Goal: Task Accomplishment & Management: Manage account settings

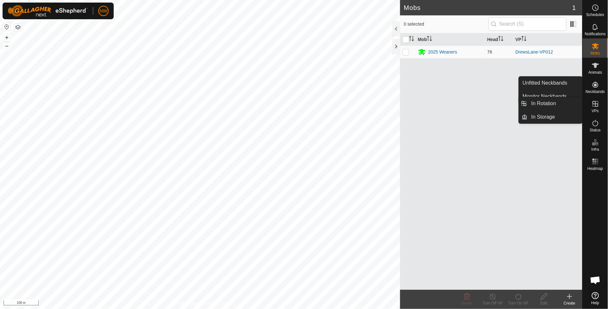
click at [599, 101] on icon at bounding box center [596, 104] width 8 height 8
click at [596, 103] on icon at bounding box center [596, 104] width 6 height 6
click at [534, 103] on link "In Rotation" at bounding box center [555, 103] width 55 height 13
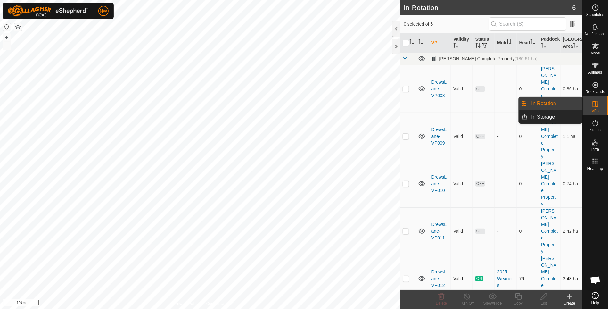
click at [406, 276] on p-checkbox at bounding box center [406, 278] width 6 height 5
checkbox input "true"
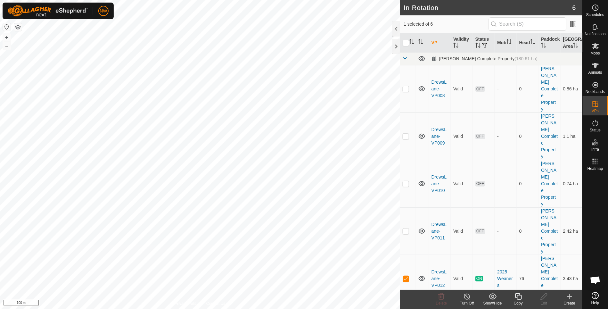
click at [518, 299] on icon at bounding box center [518, 296] width 8 height 8
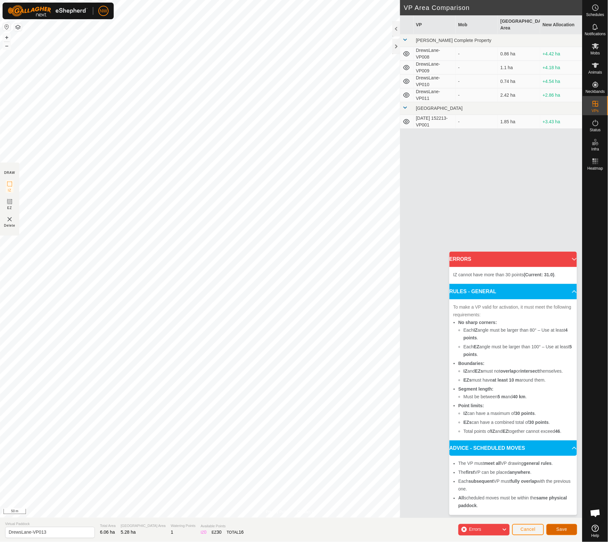
click at [563, 308] on span "Save" at bounding box center [561, 529] width 11 height 5
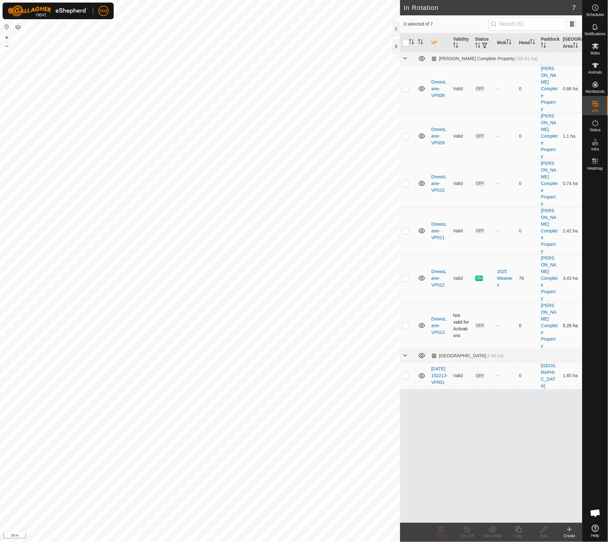
click at [406, 308] on p-checkbox at bounding box center [406, 325] width 6 height 5
checkbox input "true"
click at [596, 44] on icon at bounding box center [595, 46] width 7 height 6
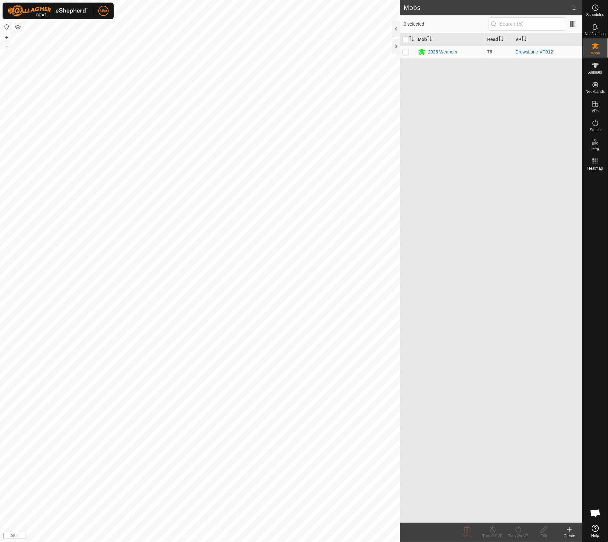
click at [407, 52] on p-checkbox at bounding box center [406, 51] width 6 height 5
checkbox input "true"
click at [518, 308] on icon at bounding box center [518, 530] width 8 height 8
click at [514, 308] on link "Now" at bounding box center [537, 515] width 63 height 13
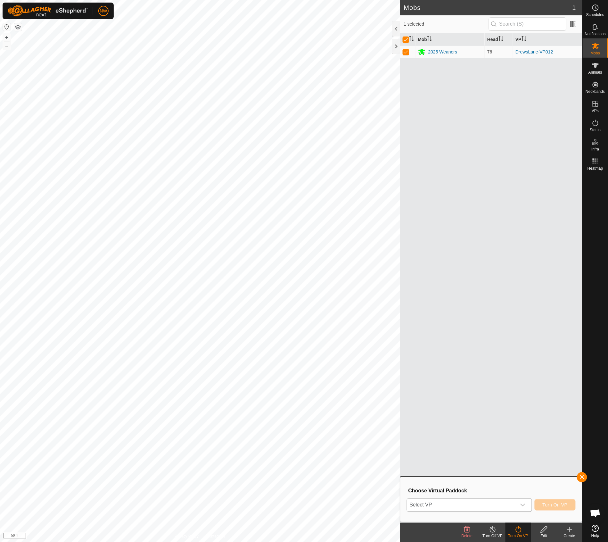
click at [521, 308] on div "dropdown trigger" at bounding box center [522, 505] width 13 height 13
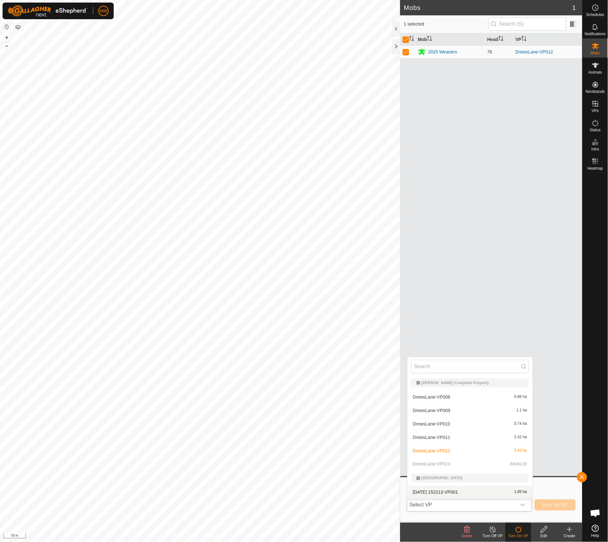
click at [427, 308] on p-selectitem "DrewsLane-VP013 INVALID" at bounding box center [469, 464] width 125 height 13
click at [424, 308] on p-selectitem "DrewsLane-VP013 INVALID" at bounding box center [469, 464] width 125 height 13
click at [582, 308] on button "button" at bounding box center [582, 477] width 10 height 10
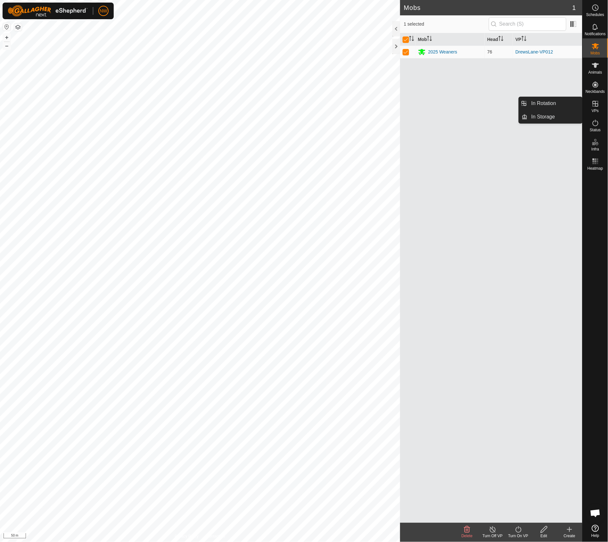
click at [594, 106] on icon at bounding box center [596, 104] width 8 height 8
click at [545, 104] on link "In Rotation" at bounding box center [555, 103] width 55 height 13
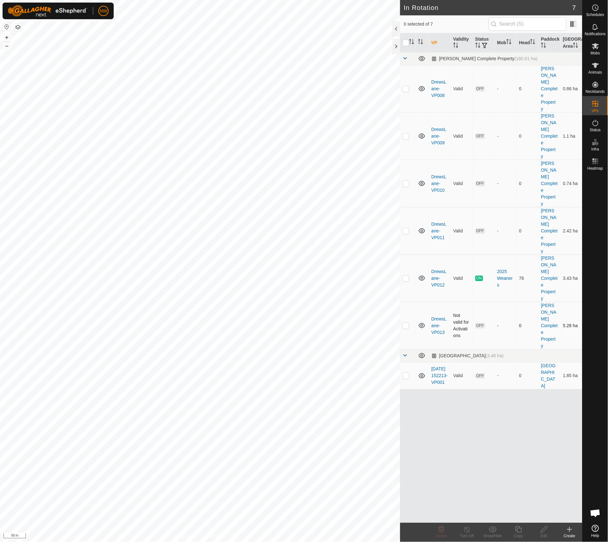
click at [406, 308] on p-checkbox at bounding box center [406, 325] width 6 height 5
checkbox input "true"
click at [544, 308] on icon at bounding box center [544, 530] width 8 height 8
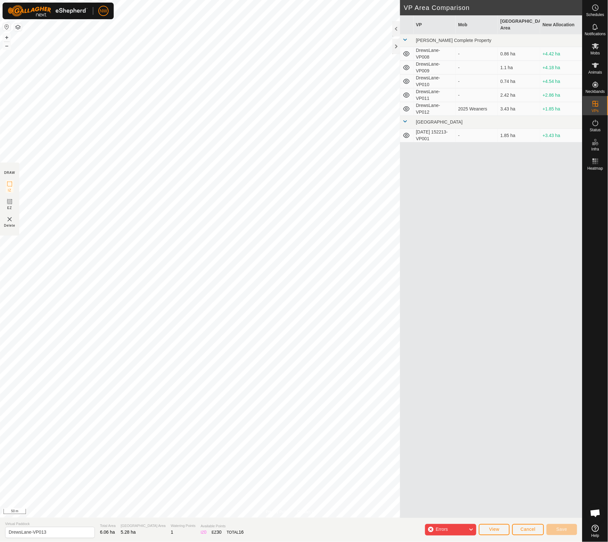
click at [472, 308] on icon at bounding box center [470, 530] width 5 height 8
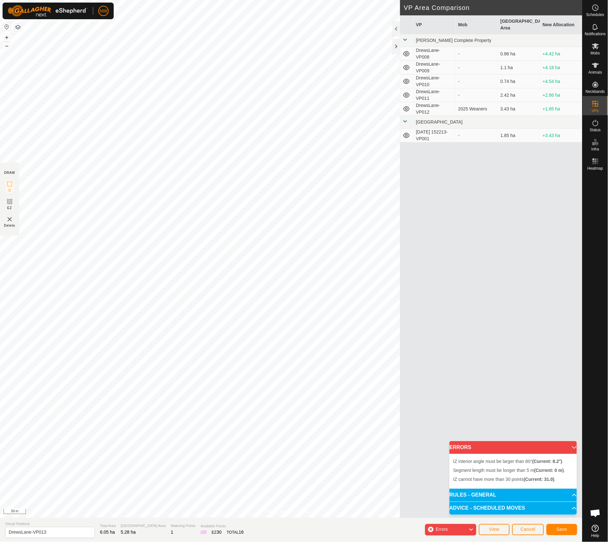
click at [455, 308] on div "Errors" at bounding box center [450, 530] width 51 height 12
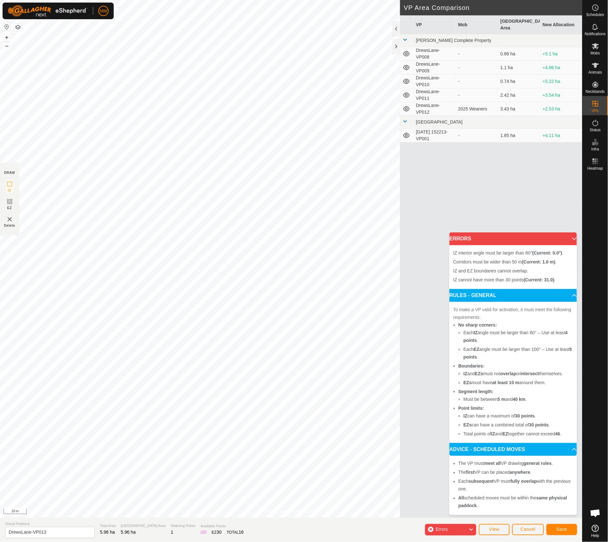
drag, startPoint x: 427, startPoint y: 524, endPoint x: 434, endPoint y: 476, distance: 49.0
click at [434, 308] on div "VP Mob Grazing Area New Allocation [PERSON_NAME] Complete Property DrewsLane-VP…" at bounding box center [491, 266] width 182 height 503
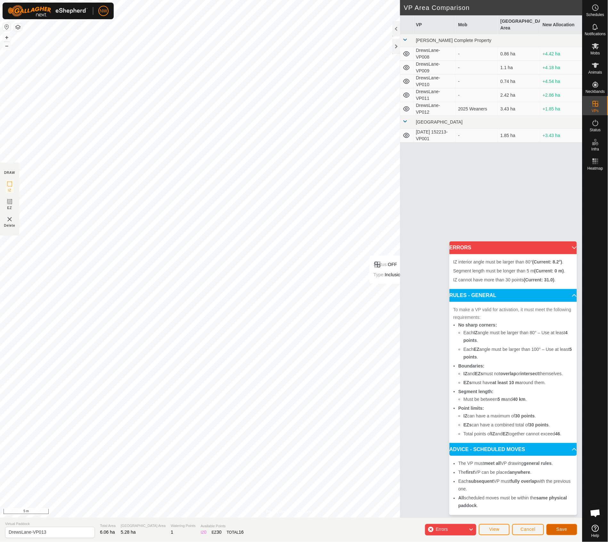
click at [559, 308] on span "Save" at bounding box center [561, 529] width 11 height 5
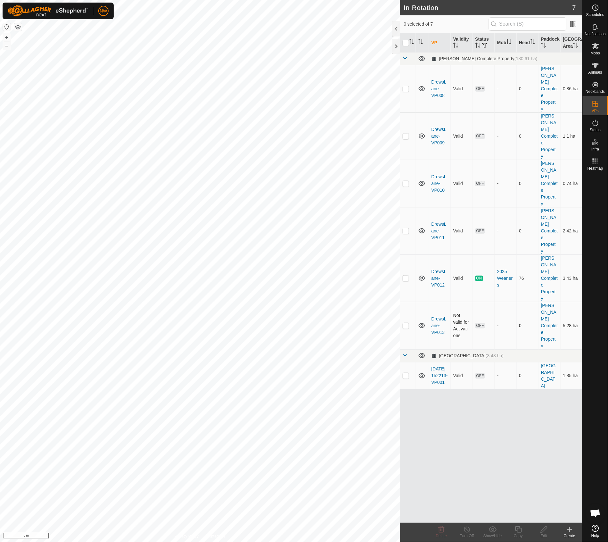
click at [406, 308] on p-checkbox at bounding box center [406, 325] width 6 height 5
checkbox input "true"
click at [544, 308] on icon at bounding box center [544, 530] width 8 height 8
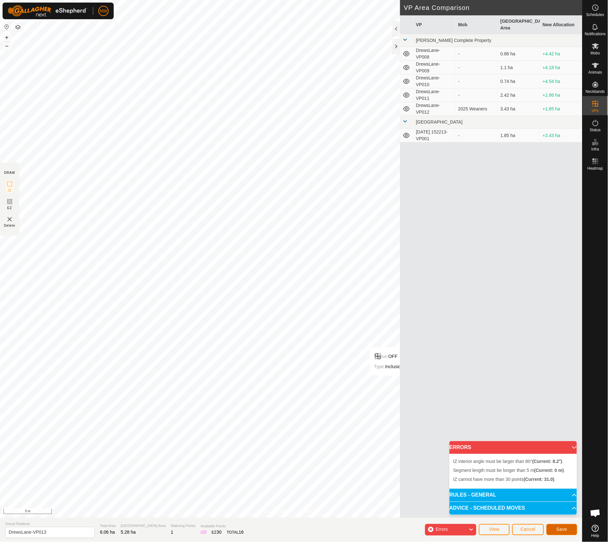
click at [559, 308] on span "Save" at bounding box center [561, 529] width 11 height 5
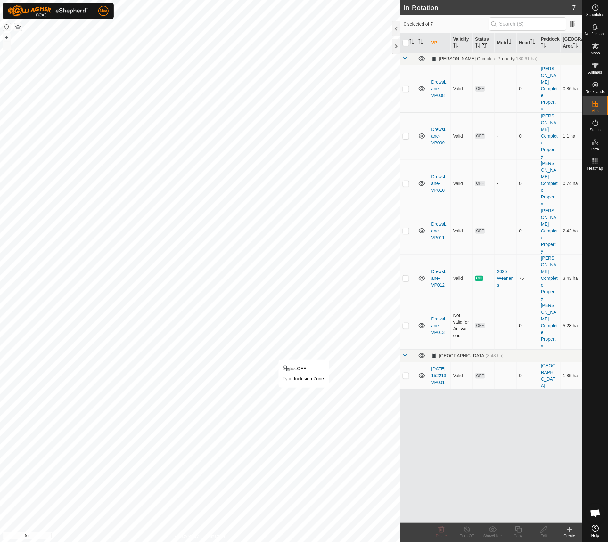
click at [406, 308] on p-checkbox at bounding box center [406, 325] width 6 height 5
checkbox input "true"
click at [439, 308] on div "Delete" at bounding box center [442, 537] width 26 height 6
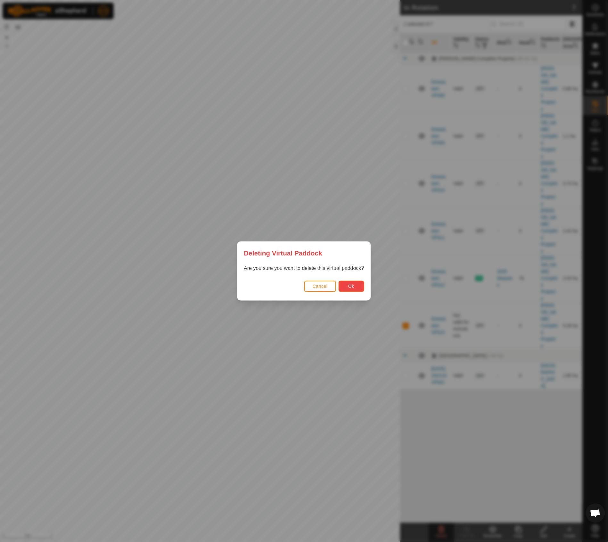
click at [349, 287] on span "Ok" at bounding box center [351, 286] width 6 height 5
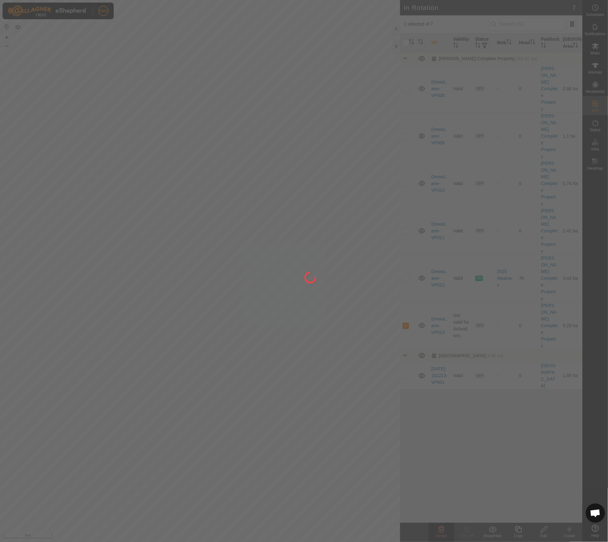
checkbox input "false"
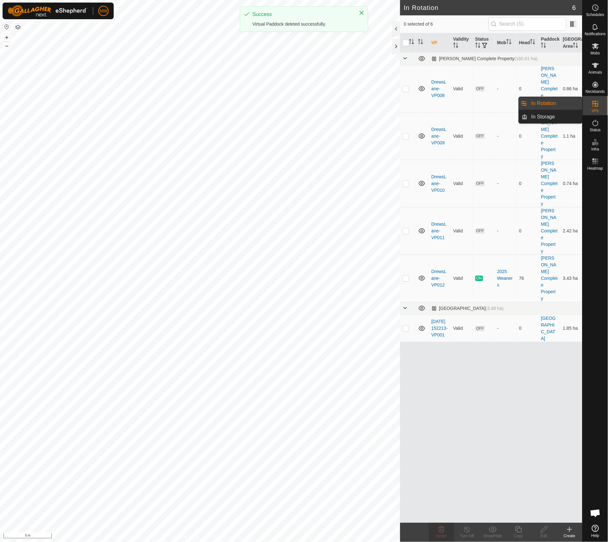
click at [595, 99] on es-virtualpaddocks-svg-icon at bounding box center [596, 104] width 12 height 10
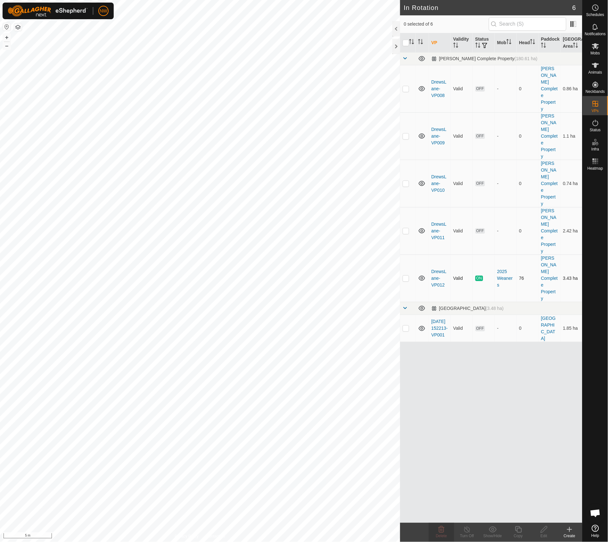
click at [404, 276] on p-checkbox at bounding box center [406, 278] width 6 height 5
checkbox input "true"
click at [517, 308] on icon at bounding box center [518, 530] width 6 height 6
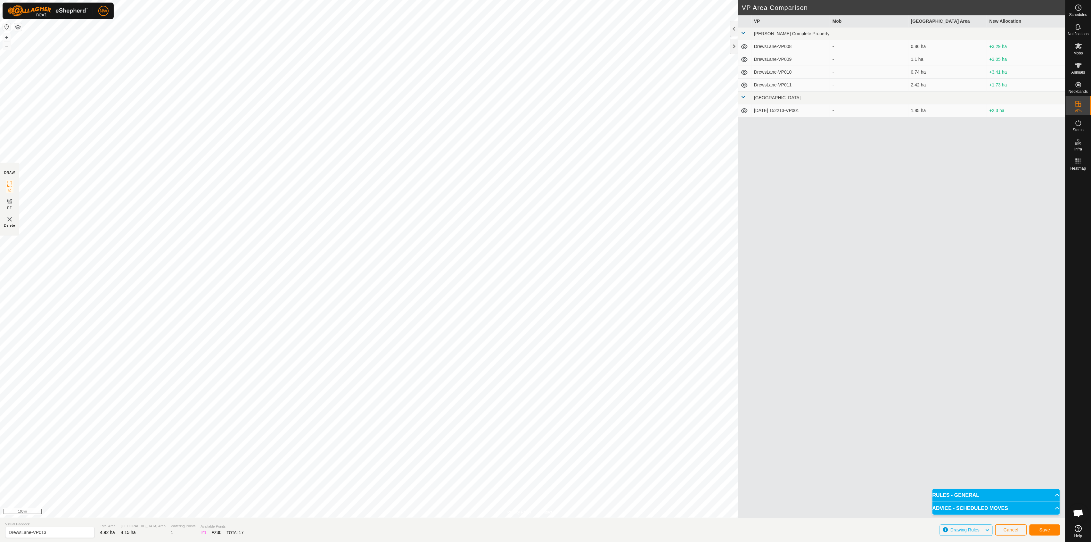
click at [608, 308] on p-accordion-header "RULES - GENERAL" at bounding box center [995, 495] width 127 height 13
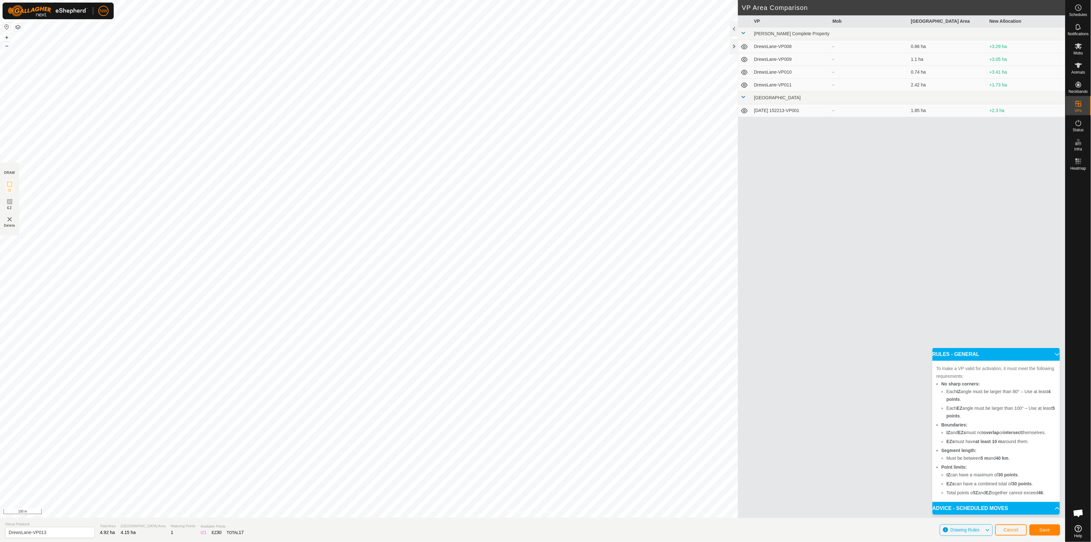
click at [608, 308] on span "Drawing Rules" at bounding box center [964, 530] width 29 height 5
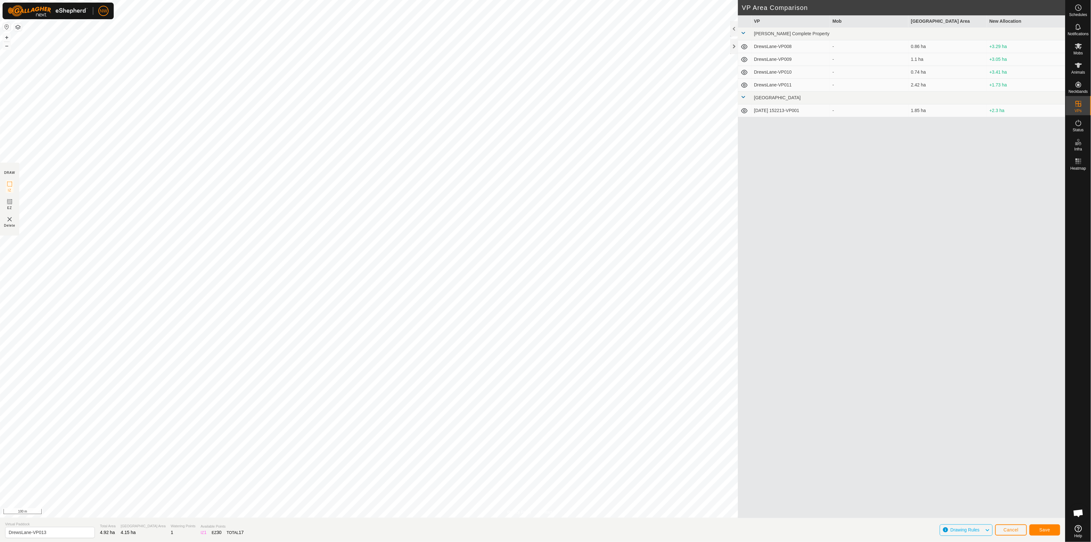
click at [608, 308] on span "Drawing Rules" at bounding box center [964, 530] width 29 height 5
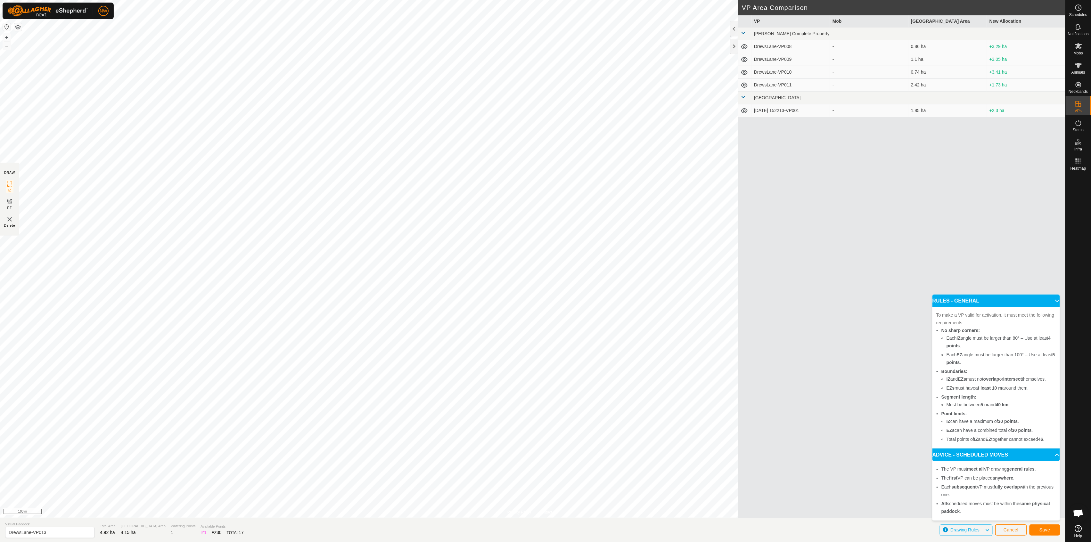
click at [608, 308] on div "VP Mob Grazing Area New Allocation [PERSON_NAME] Complete Property DrewsLane-VP…" at bounding box center [901, 266] width 327 height 503
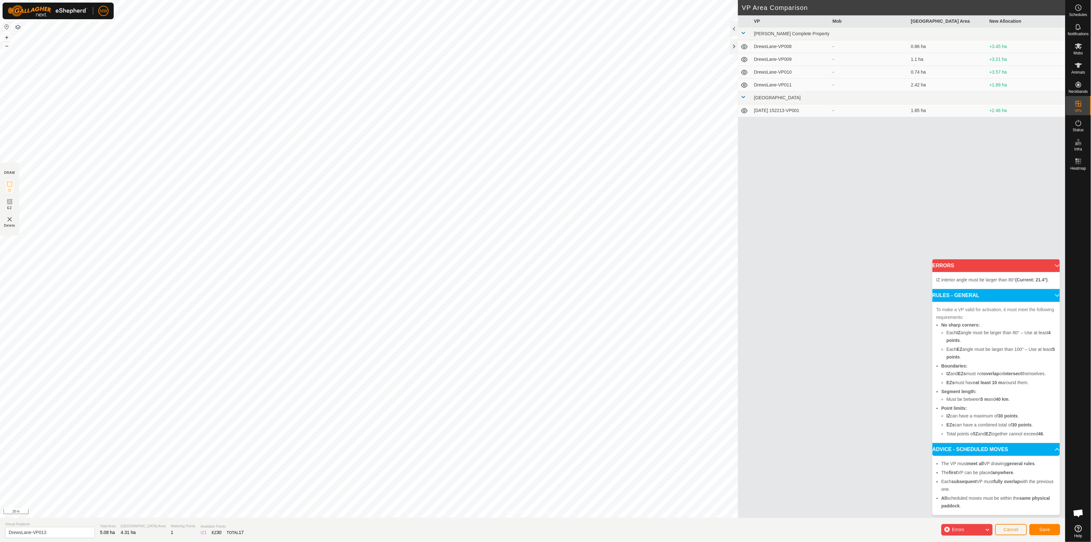
click at [608, 256] on div "Privacy Policy Contact Us Type: Inclusion Zone undefined Animal + – ⇧ i 20 m DR…" at bounding box center [532, 271] width 1065 height 542
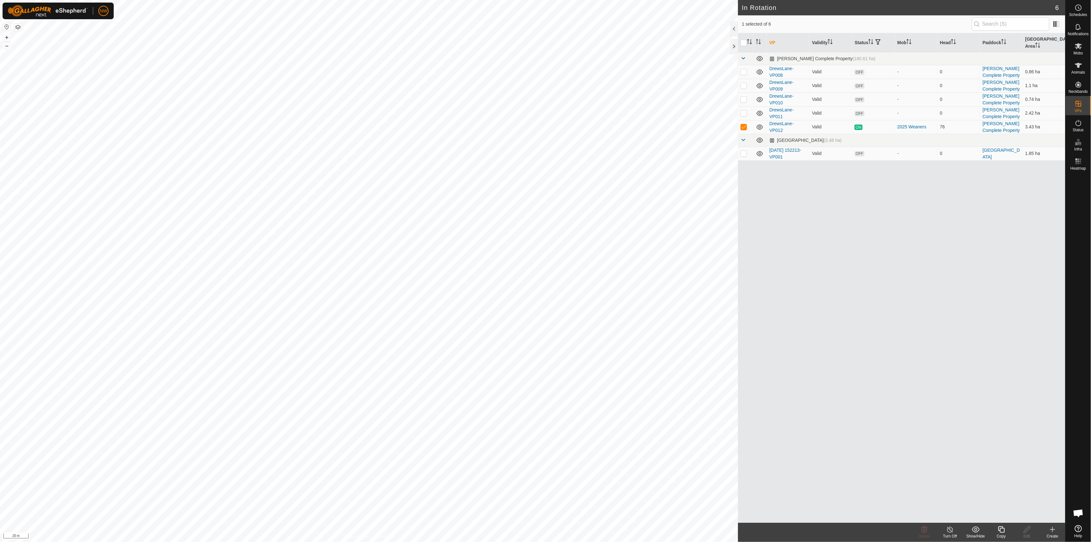
click at [608, 236] on div "VP Validity Status Mob Head Paddock Grazing Area [PERSON_NAME] Complete Propert…" at bounding box center [901, 278] width 327 height 490
click at [608, 46] on icon at bounding box center [1078, 46] width 7 height 6
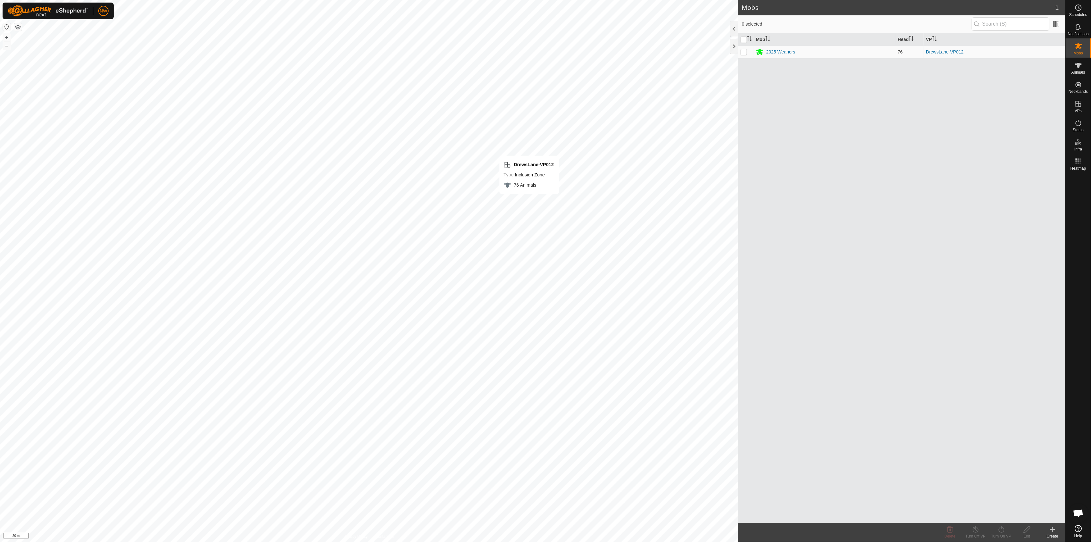
click at [608, 53] on p-checkbox at bounding box center [744, 51] width 6 height 5
checkbox input "true"
click at [608, 52] on p-checkbox at bounding box center [744, 51] width 6 height 5
checkbox input "false"
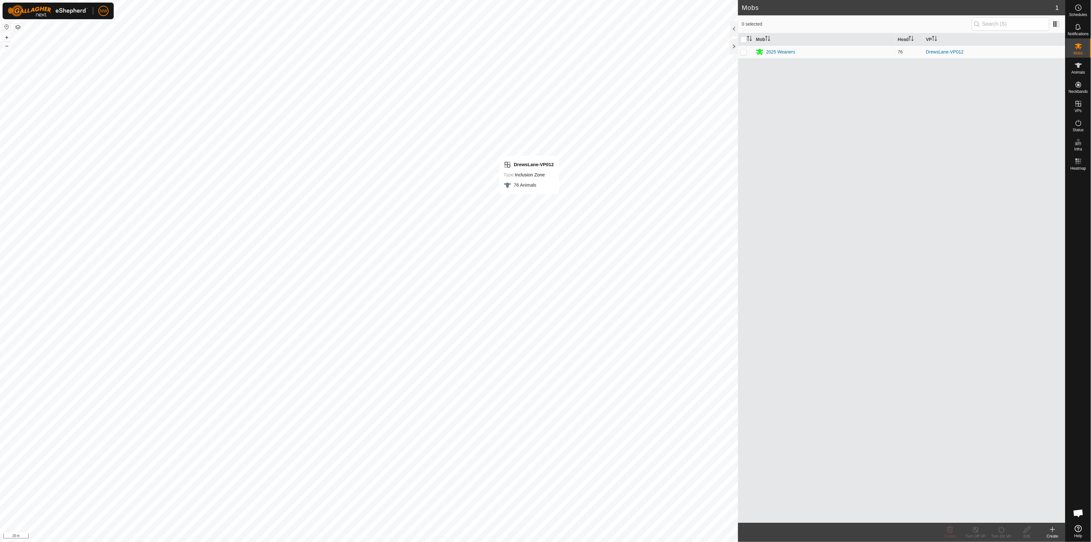
checkbox input "false"
click at [608, 52] on p-checkbox at bounding box center [744, 51] width 6 height 5
checkbox input "true"
click at [608, 308] on icon at bounding box center [1001, 530] width 8 height 8
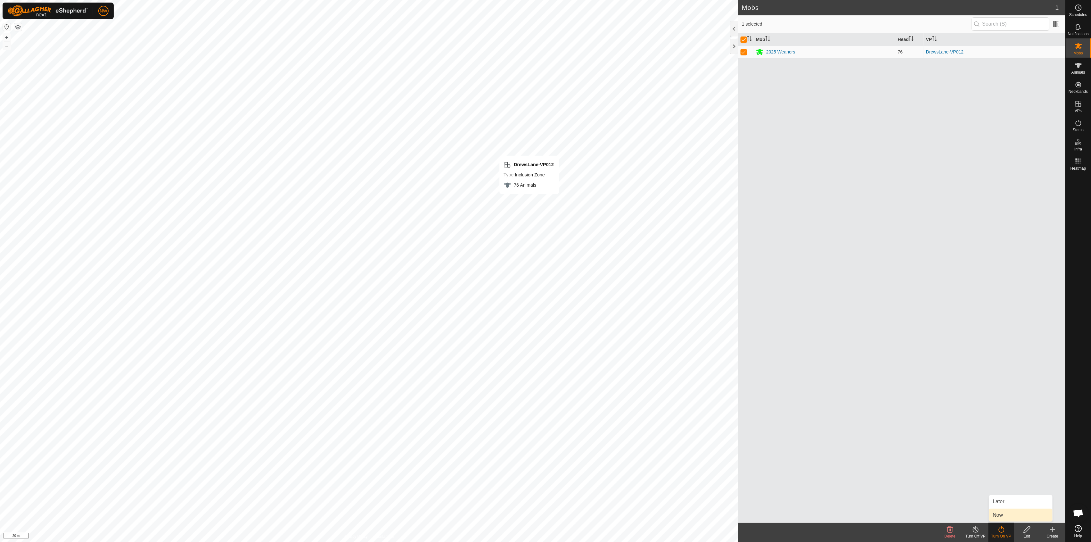
click at [608, 308] on link "Now" at bounding box center [1020, 515] width 63 height 13
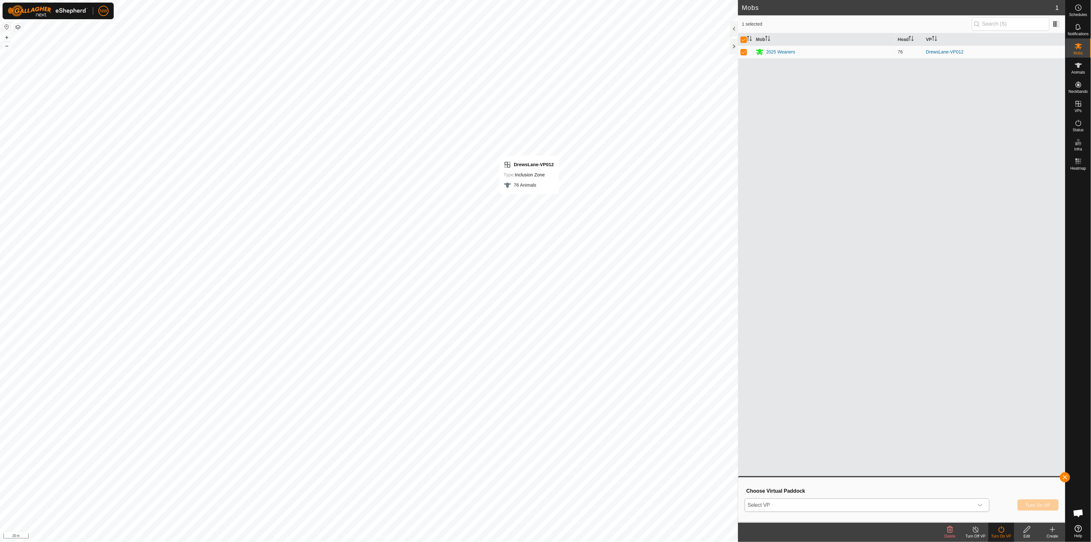
click at [608, 308] on icon "dropdown trigger" at bounding box center [980, 505] width 5 height 5
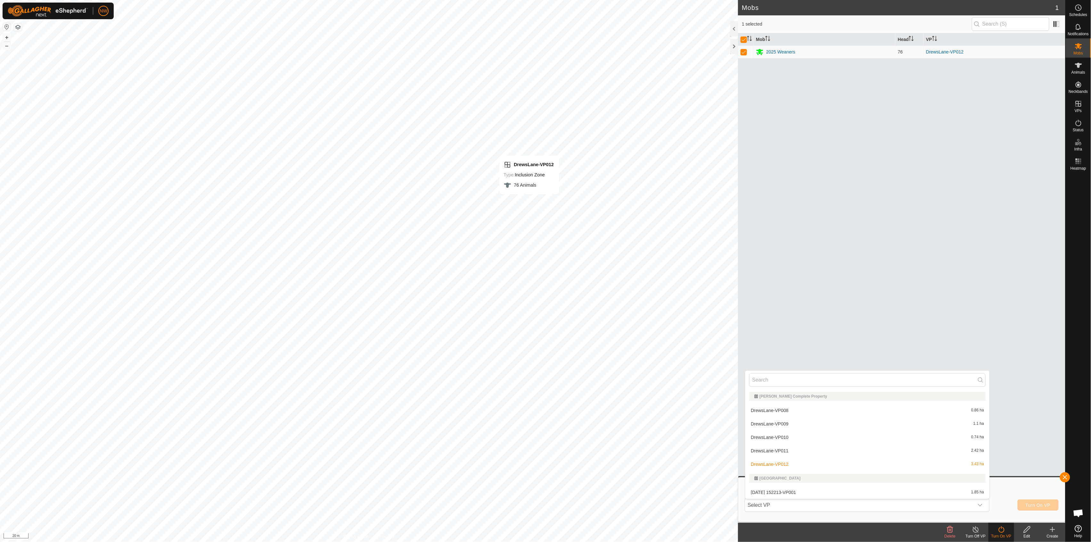
click at [608, 299] on div "Mob Head VP 2025 Weaners 76 DrewsLane-VP012" at bounding box center [901, 278] width 327 height 490
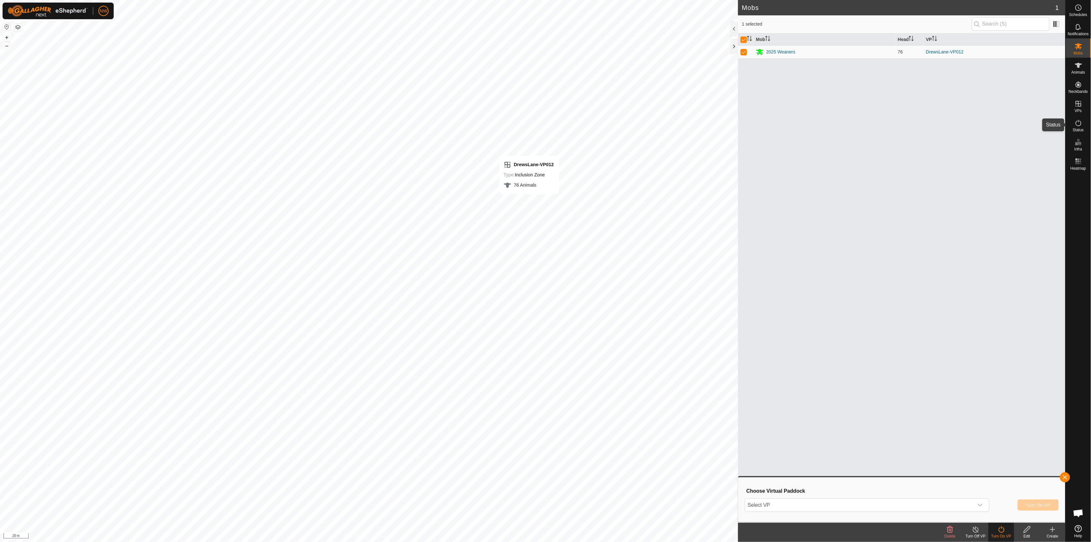
click at [608, 120] on icon at bounding box center [1079, 123] width 6 height 6
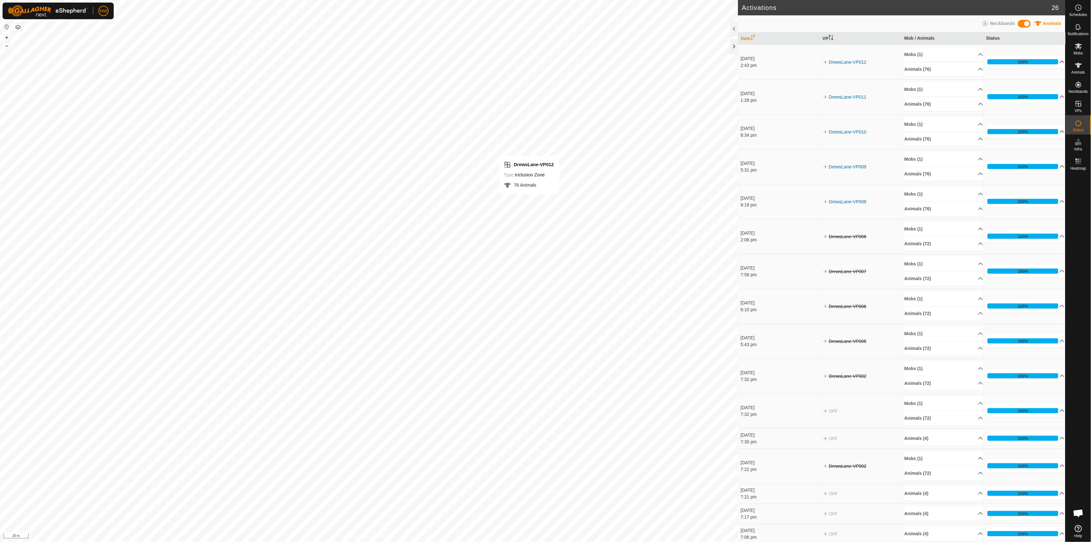
click at [608, 61] on p-accordion-header "100%" at bounding box center [1025, 61] width 79 height 13
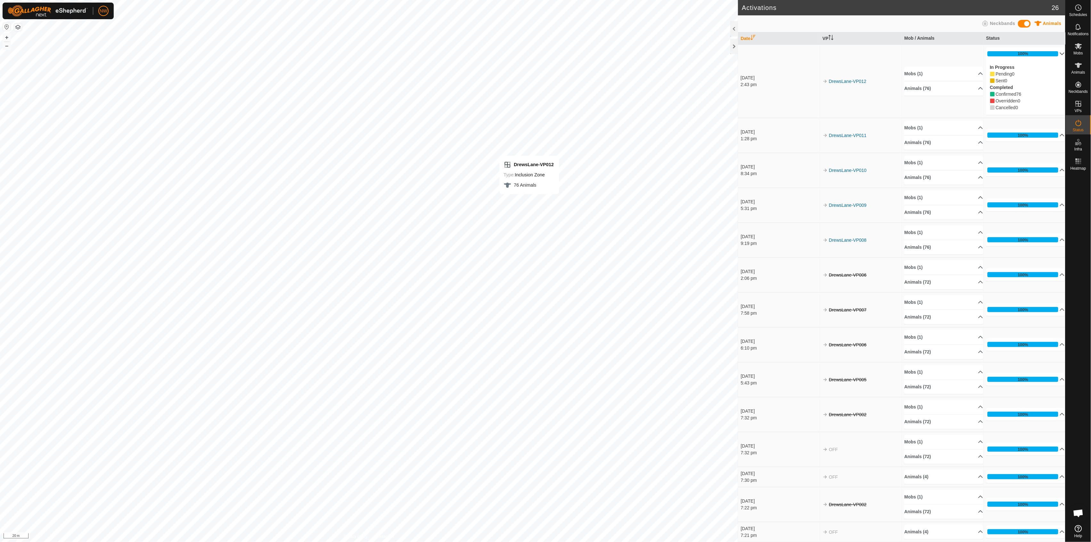
click at [608, 55] on p-accordion-header "100%" at bounding box center [1025, 53] width 79 height 13
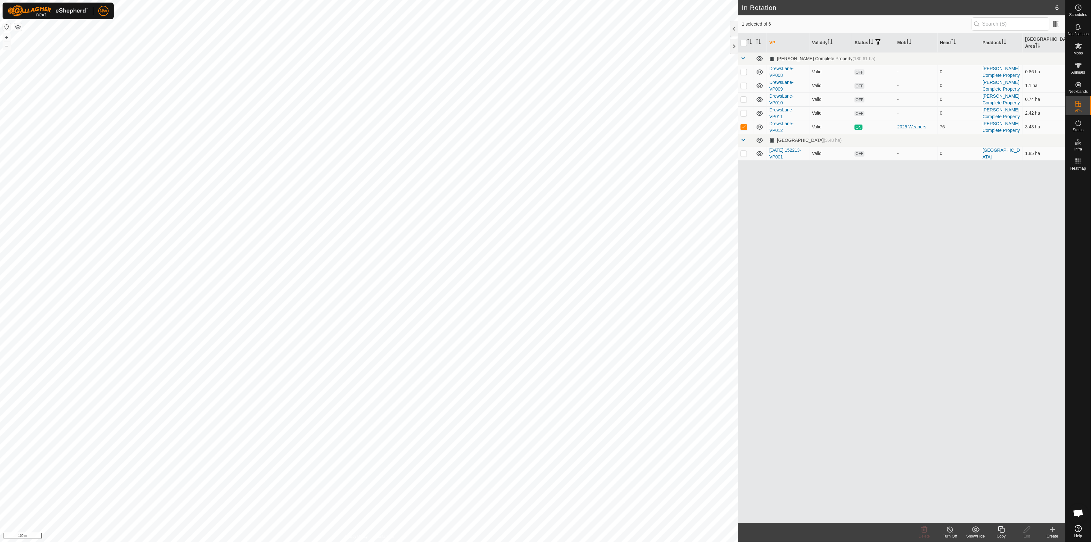
click at [608, 111] on p-checkbox at bounding box center [744, 113] width 6 height 5
checkbox input "true"
click at [608, 124] on p-checkbox at bounding box center [744, 126] width 6 height 5
drag, startPoint x: 767, startPoint y: 238, endPoint x: 762, endPoint y: 221, distance: 18.3
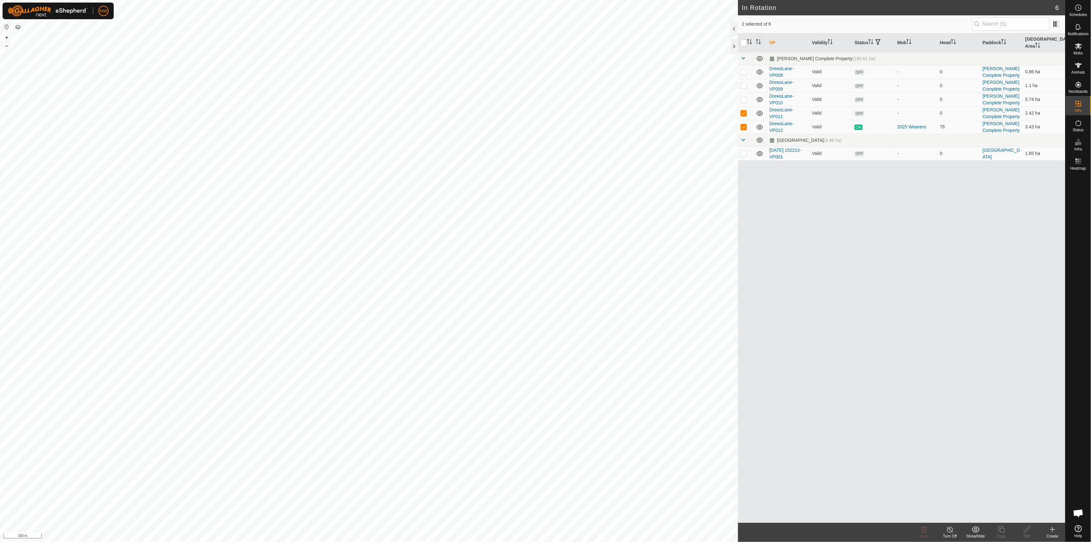
click at [608, 238] on div "VP Validity Status Mob Head Paddock Grazing Area [PERSON_NAME] Complete Propert…" at bounding box center [901, 278] width 327 height 490
drag, startPoint x: 743, startPoint y: 119, endPoint x: 744, endPoint y: 113, distance: 6.8
click at [608, 124] on p-checkbox at bounding box center [744, 126] width 6 height 5
checkbox input "false"
click at [608, 111] on p-checkbox at bounding box center [744, 113] width 6 height 5
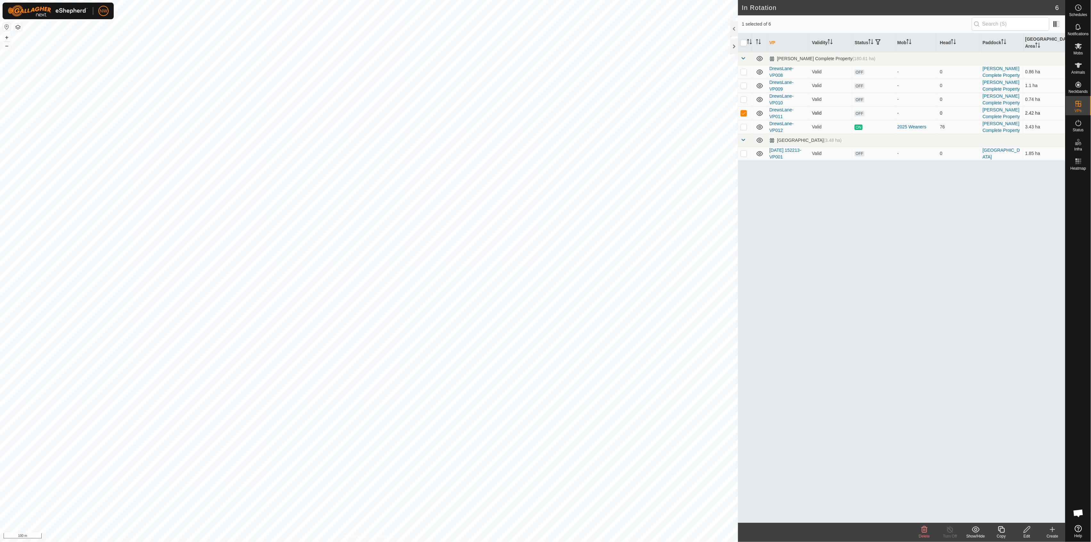
checkbox input "false"
click at [608, 124] on p-checkbox at bounding box center [744, 126] width 6 height 5
checkbox input "true"
click at [608, 308] on div "VP Validity Status Mob Head Paddock Grazing Area [PERSON_NAME] Complete Propert…" at bounding box center [901, 278] width 327 height 490
drag, startPoint x: 957, startPoint y: 285, endPoint x: 982, endPoint y: 236, distance: 54.4
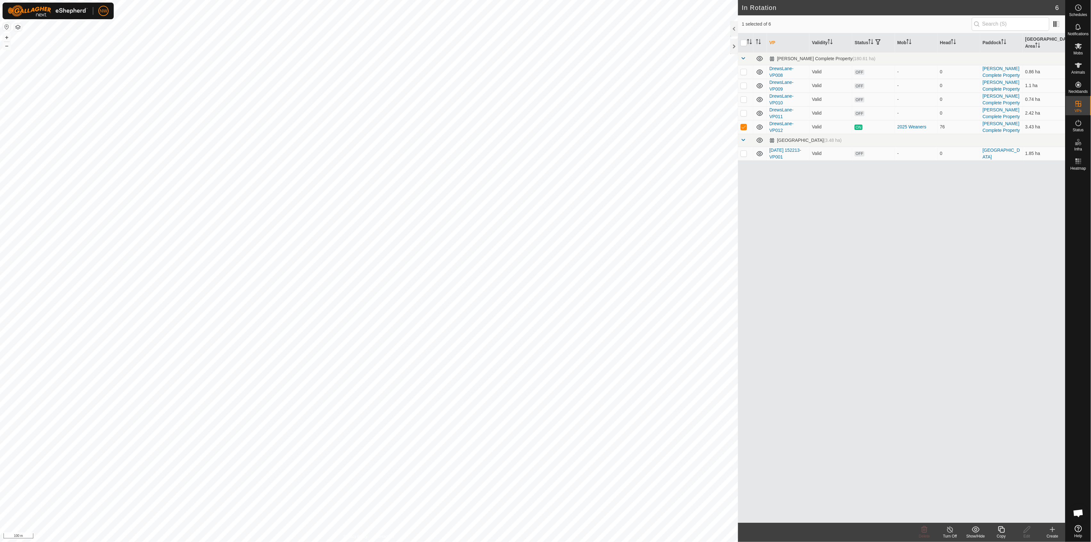
click at [608, 283] on div "VP Validity Status Mob Head Paddock Grazing Area [PERSON_NAME] Complete Propert…" at bounding box center [901, 278] width 327 height 490
click at [608, 257] on div "VP Validity Status Mob Head Paddock Grazing Area [PERSON_NAME] Complete Propert…" at bounding box center [901, 278] width 327 height 490
click at [608, 240] on div "VP Validity Status Mob Head Paddock Grazing Area [PERSON_NAME] Complete Propert…" at bounding box center [901, 278] width 327 height 490
